Goal: Navigation & Orientation: Find specific page/section

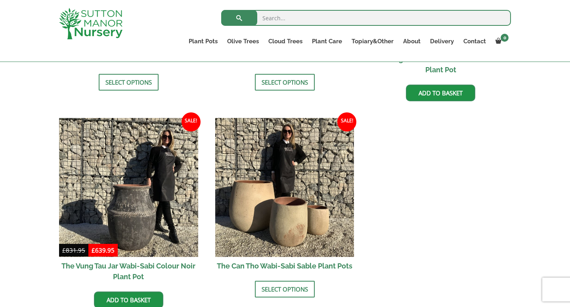
scroll to position [990, 0]
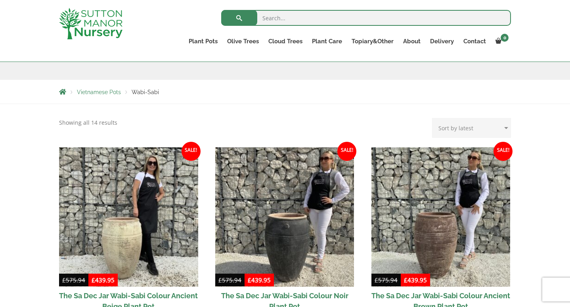
scroll to position [186, 0]
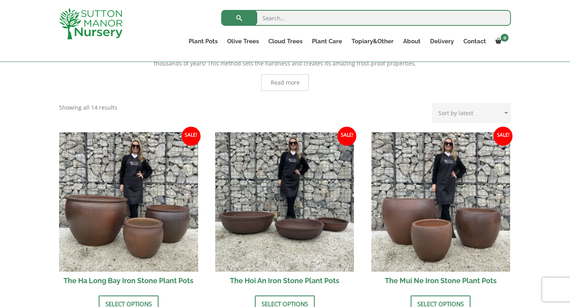
scroll to position [209, 0]
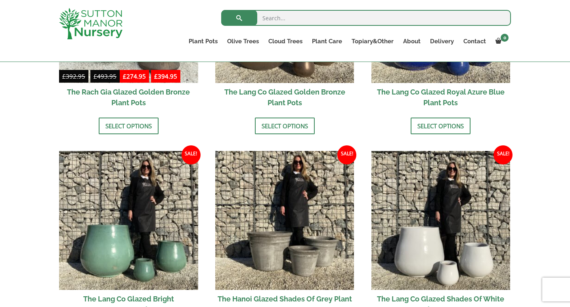
scroll to position [737, 0]
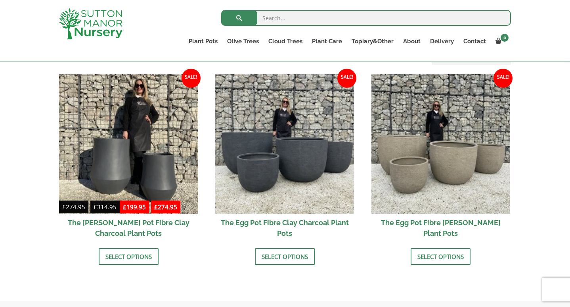
scroll to position [146, 0]
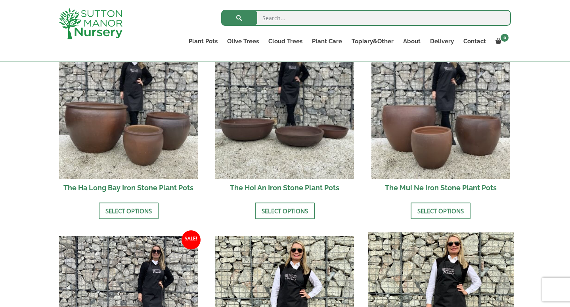
scroll to position [240, 0]
